Goal: Information Seeking & Learning: Understand process/instructions

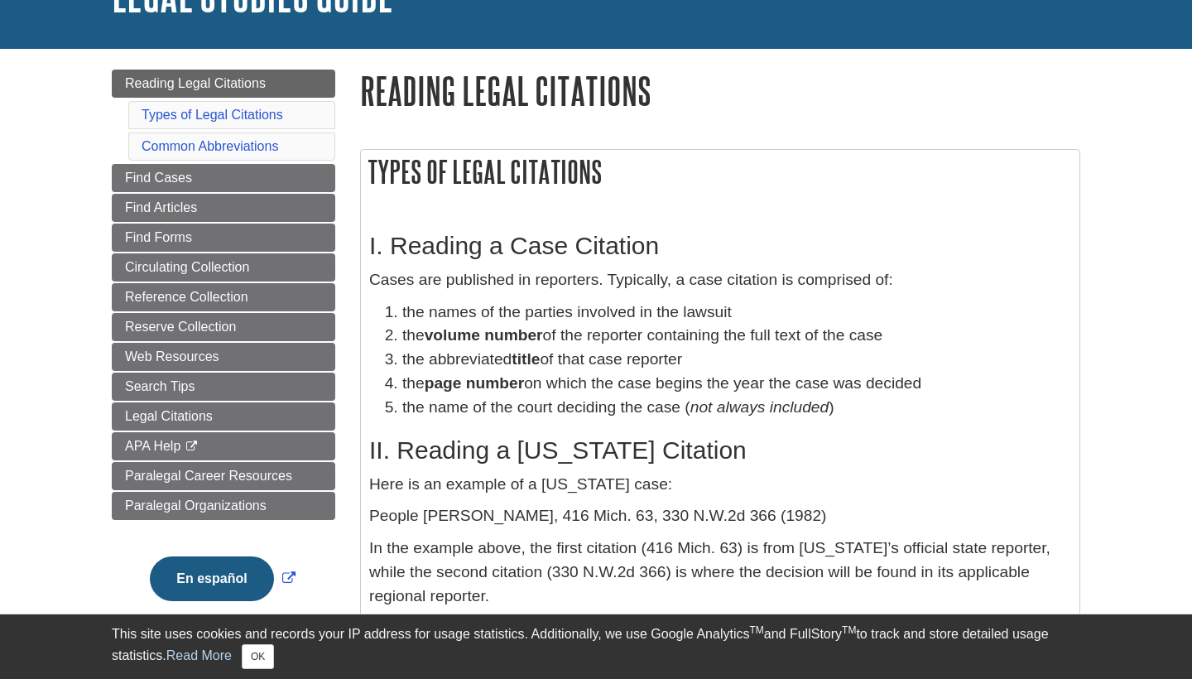
scroll to position [154, 0]
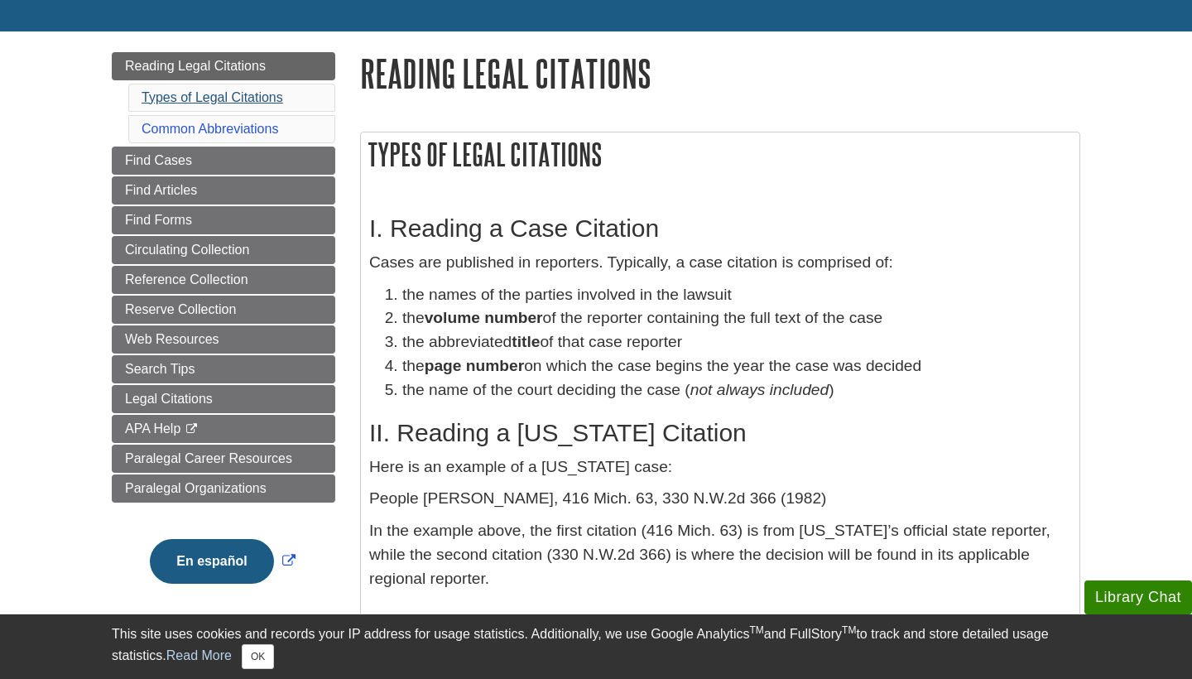
click at [257, 95] on link "Types of Legal Citations" at bounding box center [213, 97] width 142 height 14
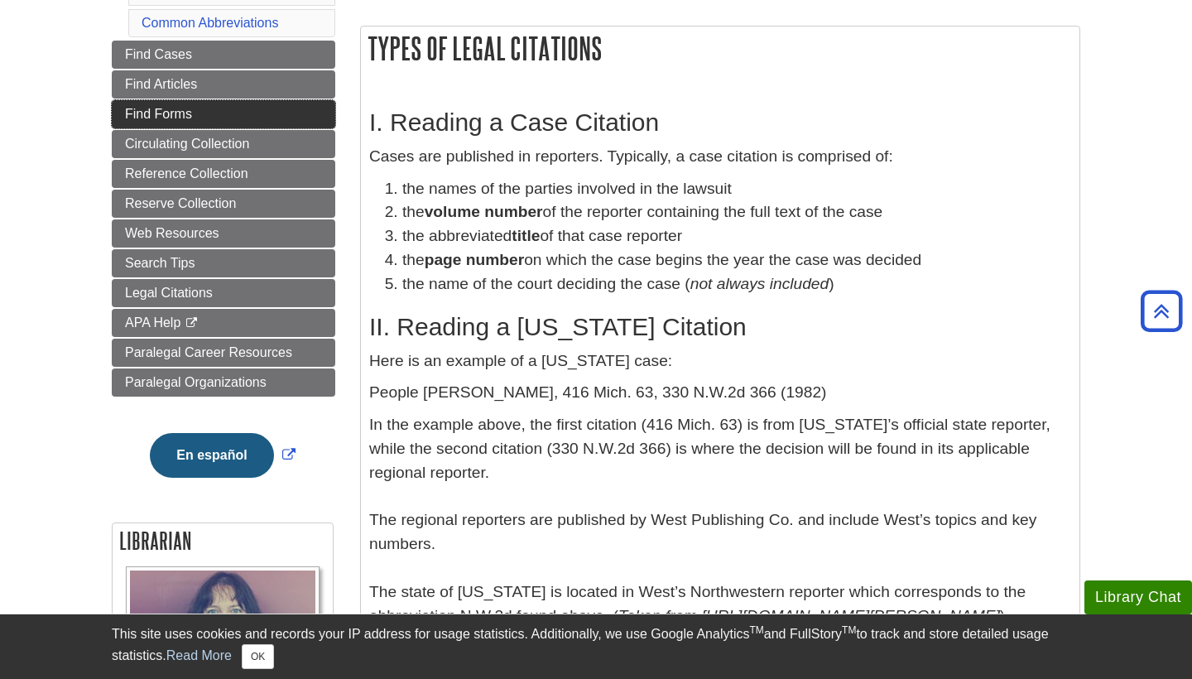
scroll to position [251, 0]
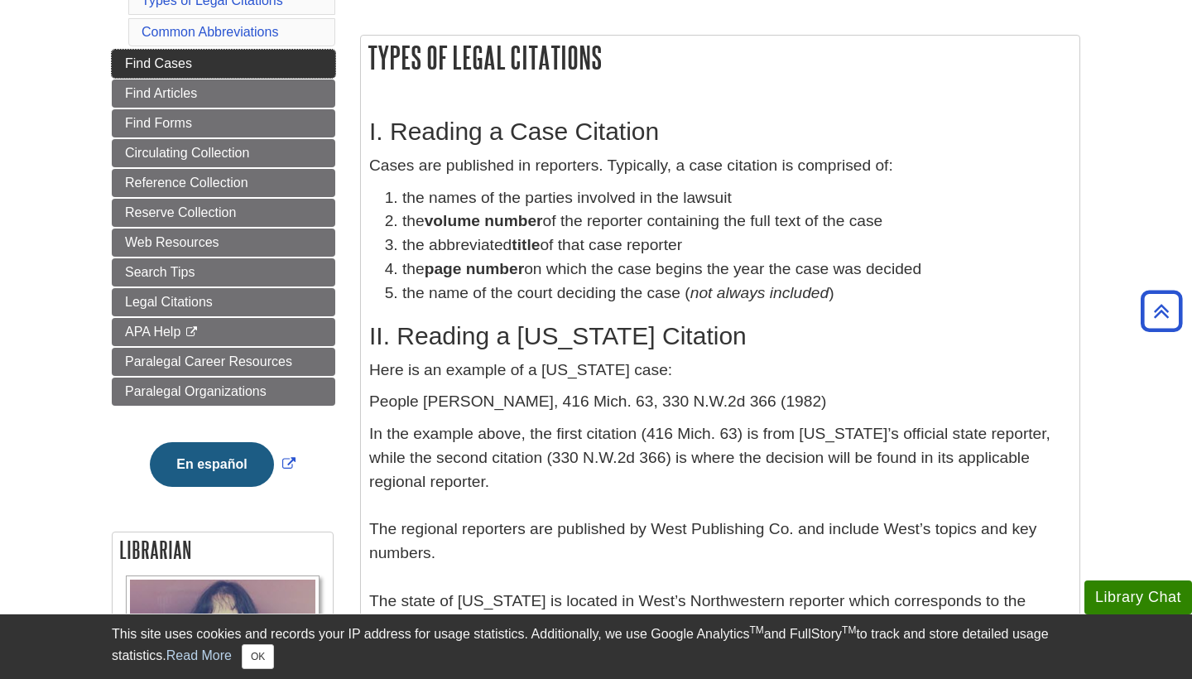
click at [273, 76] on link "Find Cases" at bounding box center [224, 64] width 224 height 28
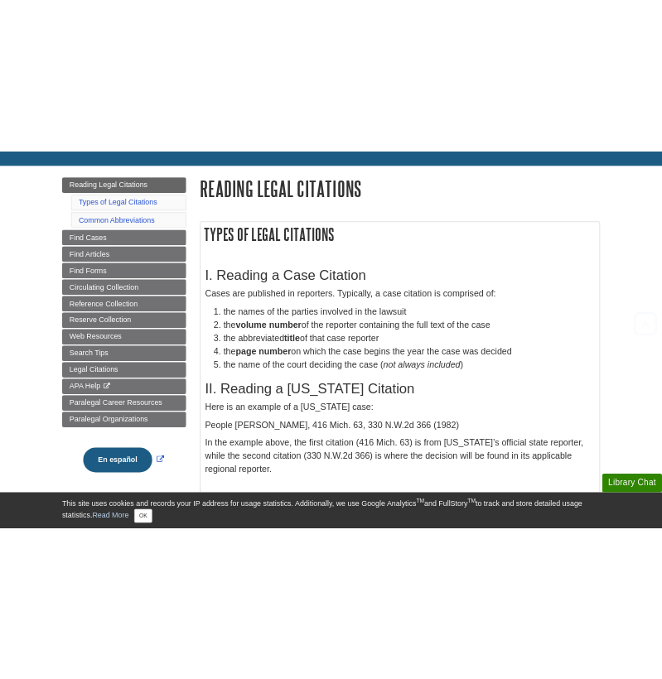
scroll to position [248, 0]
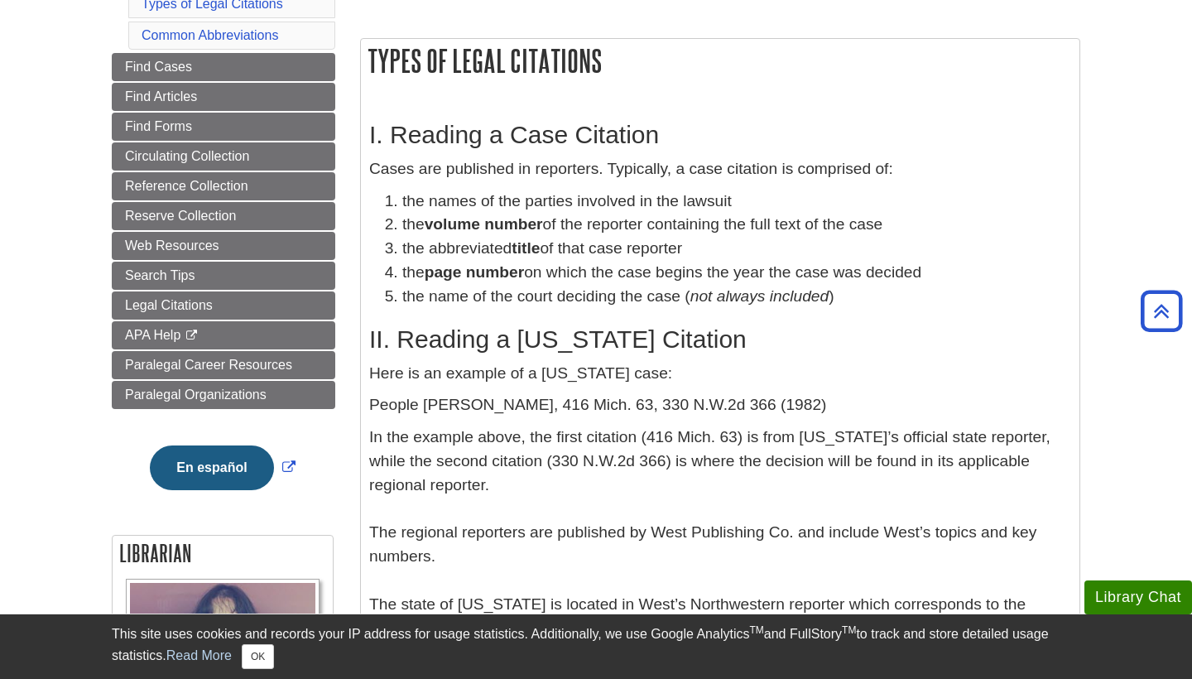
drag, startPoint x: 1032, startPoint y: 194, endPoint x: 912, endPoint y: 424, distance: 259.6
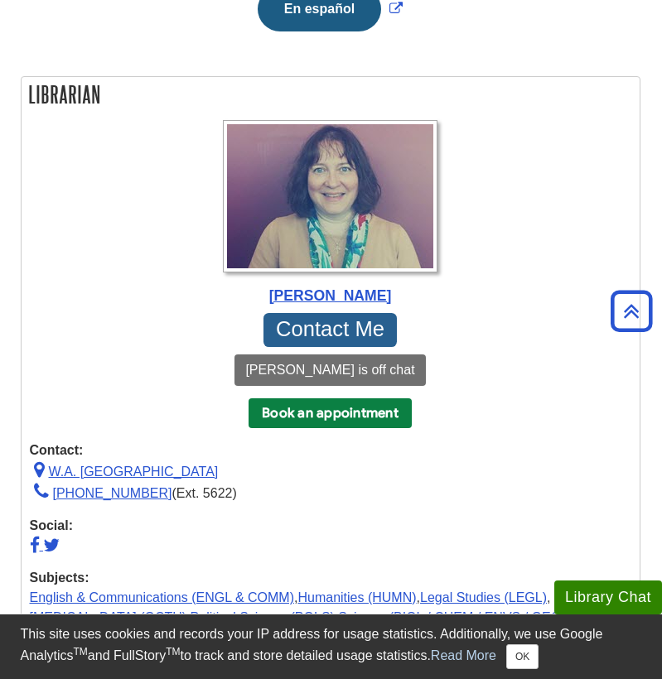
scroll to position [845, 0]
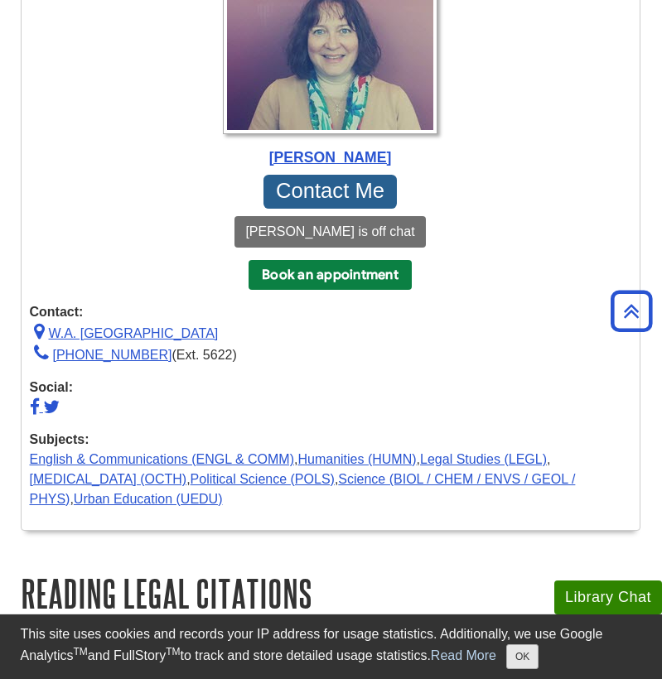
click at [510, 651] on button "OK" at bounding box center [522, 656] width 32 height 25
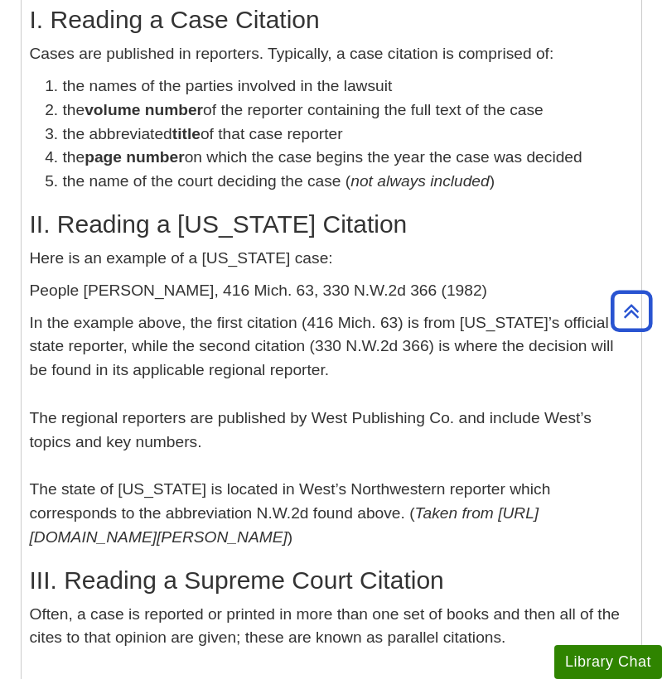
scroll to position [1611, 0]
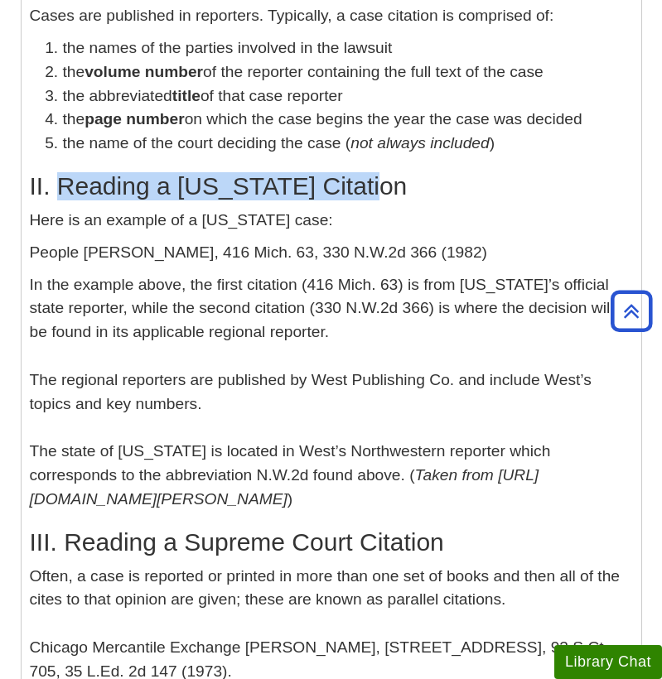
drag, startPoint x: 381, startPoint y: 191, endPoint x: 56, endPoint y: 200, distance: 324.7
click at [56, 200] on h2 "II. Reading a [US_STATE] Citation" at bounding box center [331, 186] width 603 height 28
copy h2 "Reading a [US_STATE] Citation"
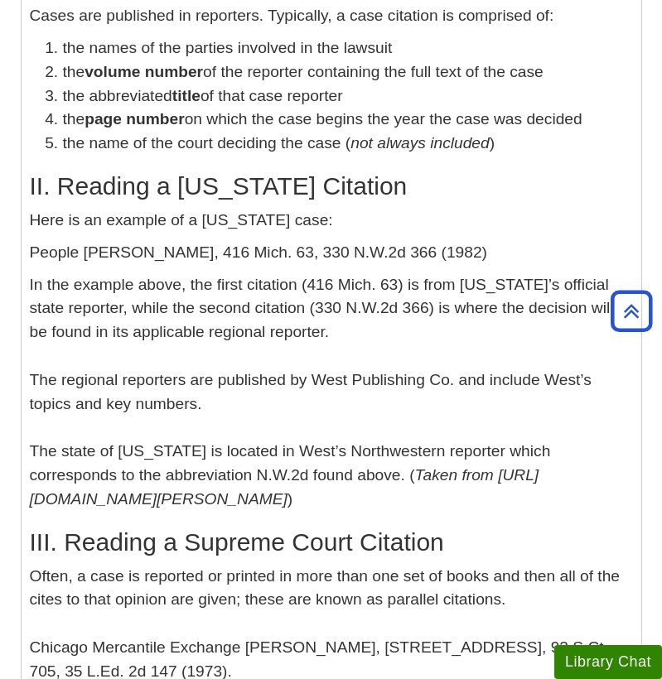
click at [294, 265] on p "People [PERSON_NAME], 416 Mich. 63, 330 N.W.2d 366 (1982)" at bounding box center [331, 253] width 603 height 24
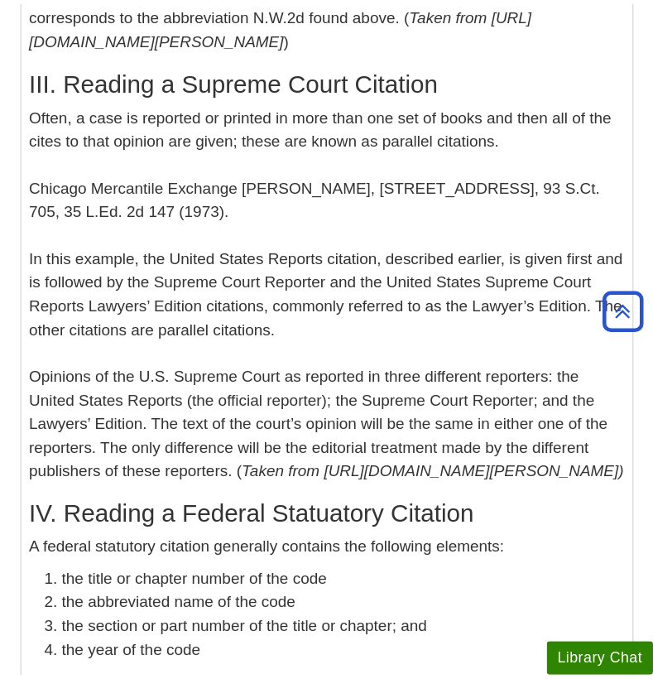
scroll to position [2113, 0]
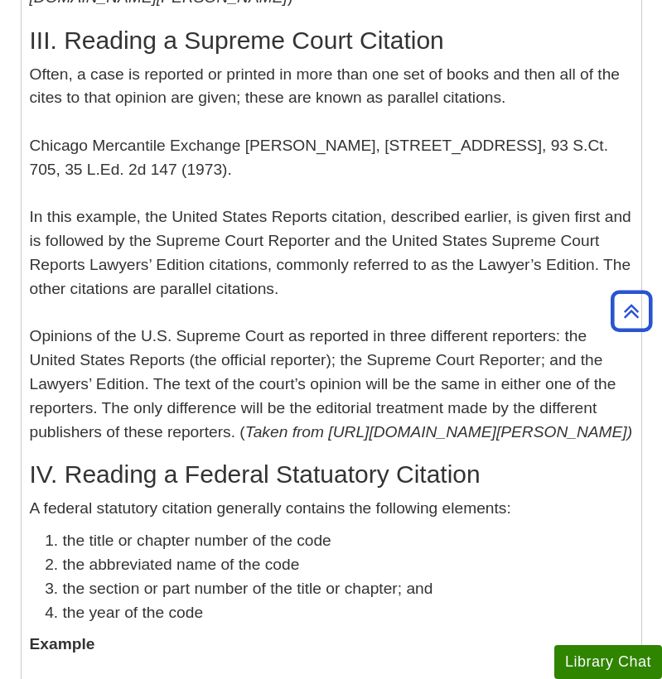
drag, startPoint x: 313, startPoint y: 454, endPoint x: 25, endPoint y: 50, distance: 496.2
click at [25, 50] on div "I. Reading a Case Citation Cases are published in reporters. Typically, a case …" at bounding box center [331, 150] width 619 height 1418
copy div "LOR. Ipsumdo s Ametcon Adipi Elitsedd Eiusm, t inci ut laboreet do magnaal en a…"
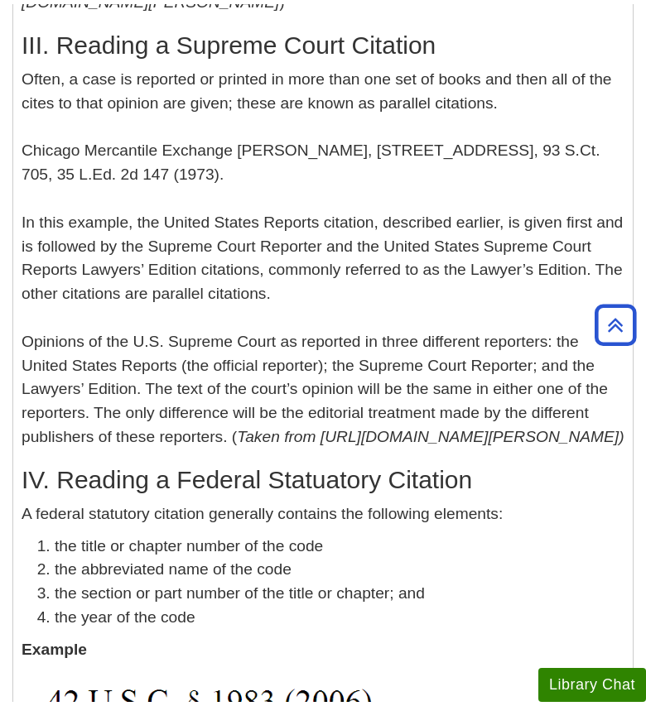
scroll to position [2112, 0]
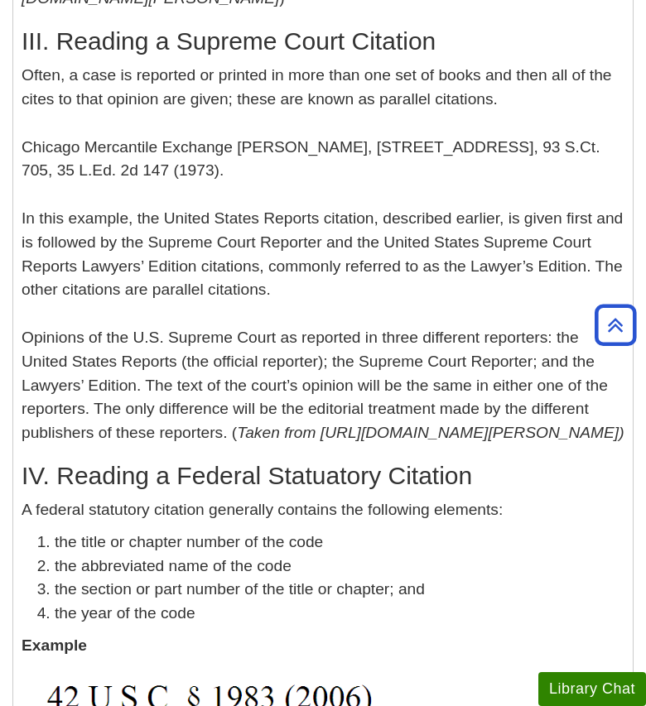
click at [217, 421] on p "Often, a case is reported or printed in more than one set of books and then all…" at bounding box center [323, 255] width 603 height 382
click at [217, 430] on p "Often, a case is reported or printed in more than one set of books and then all…" at bounding box center [323, 255] width 603 height 382
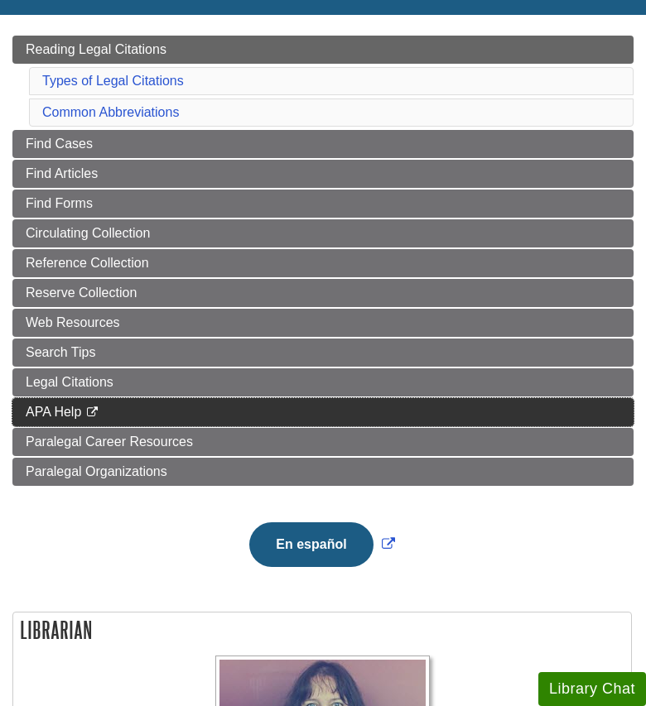
scroll to position [112, 0]
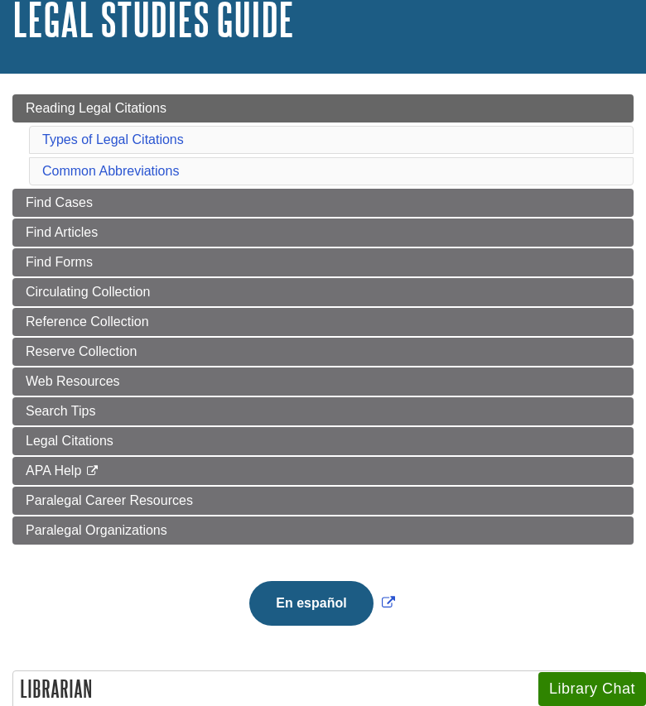
click at [136, 162] on li "Common Abbreviations" at bounding box center [331, 171] width 604 height 28
click at [136, 166] on link "Common Abbreviations" at bounding box center [110, 171] width 137 height 14
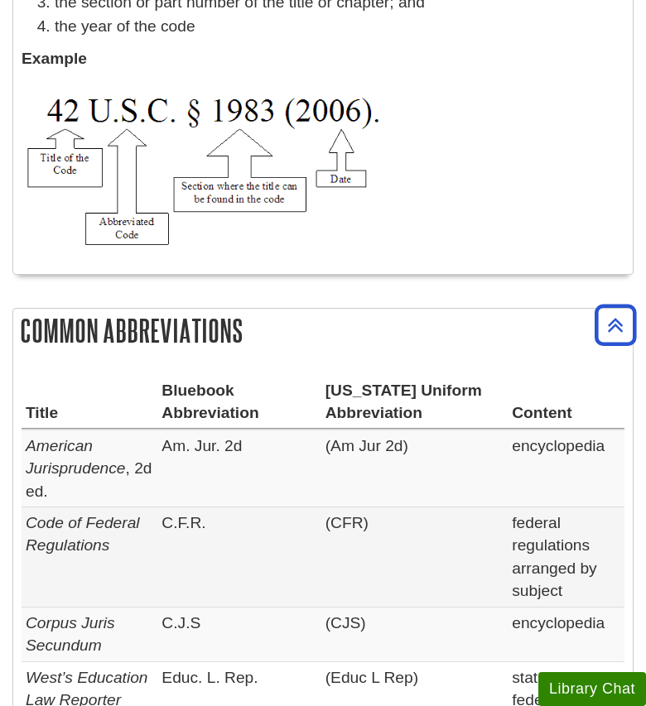
scroll to position [1890, 0]
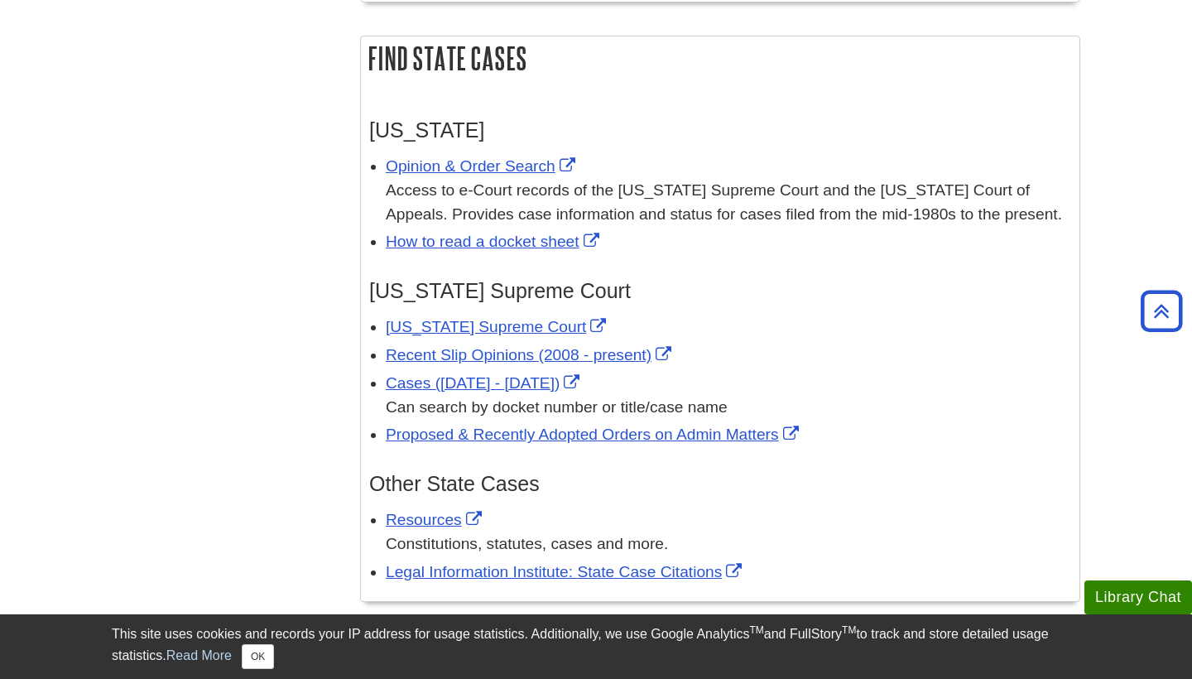
scroll to position [2560, 0]
